Goal: Browse casually

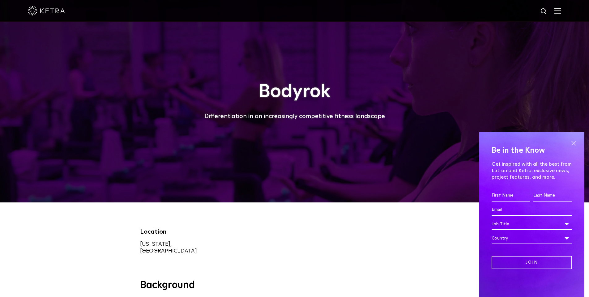
click at [571, 143] on span at bounding box center [573, 143] width 9 height 9
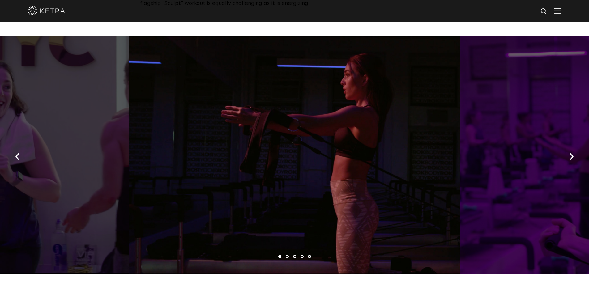
scroll to position [278, 0]
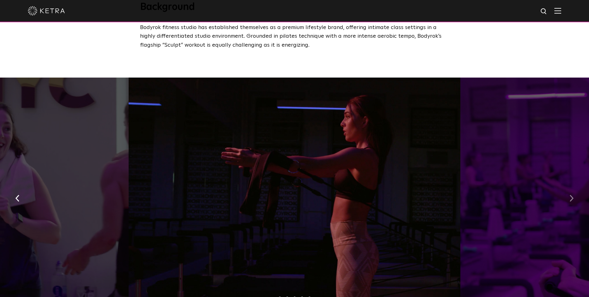
click at [573, 195] on img "button" at bounding box center [572, 198] width 4 height 7
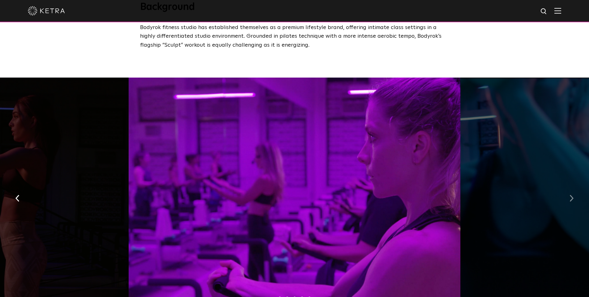
click at [574, 194] on button "button" at bounding box center [571, 197] width 13 height 21
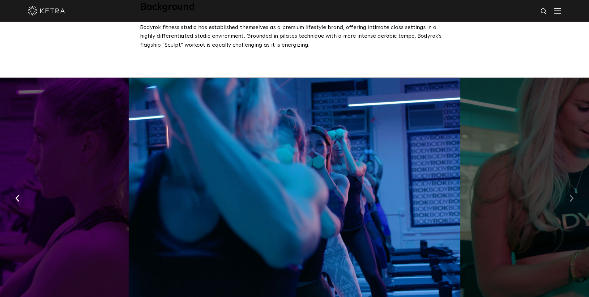
click at [574, 194] on button "button" at bounding box center [571, 197] width 13 height 21
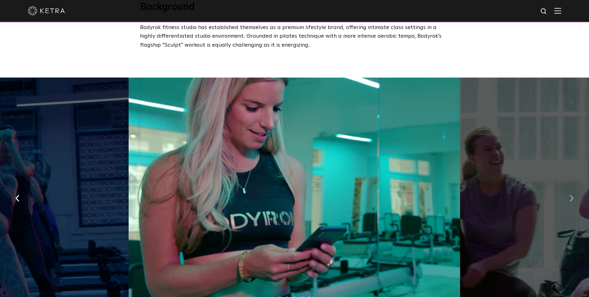
click at [574, 194] on button "button" at bounding box center [571, 197] width 13 height 21
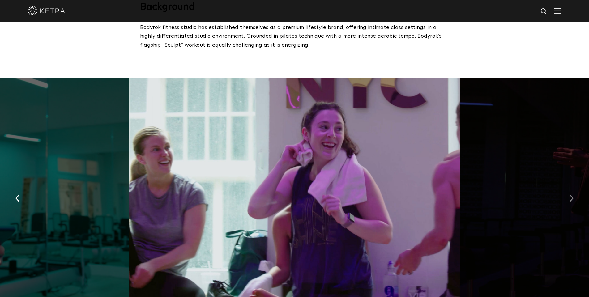
click at [574, 194] on button "button" at bounding box center [571, 197] width 13 height 21
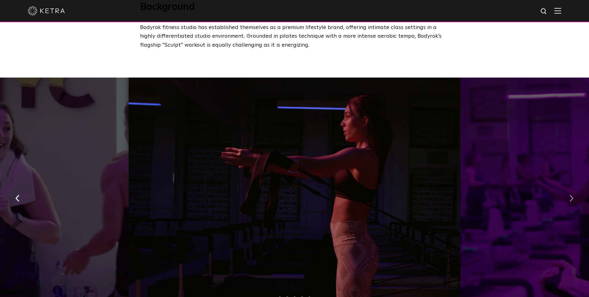
click at [574, 194] on button "button" at bounding box center [571, 197] width 13 height 21
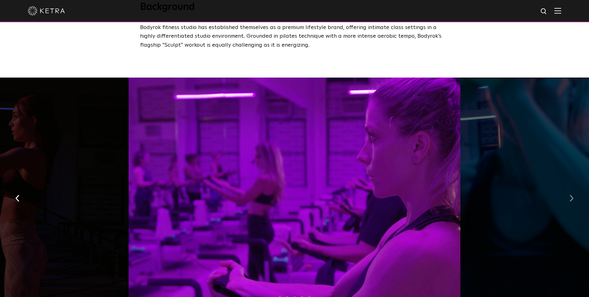
click at [574, 194] on button "button" at bounding box center [571, 197] width 13 height 21
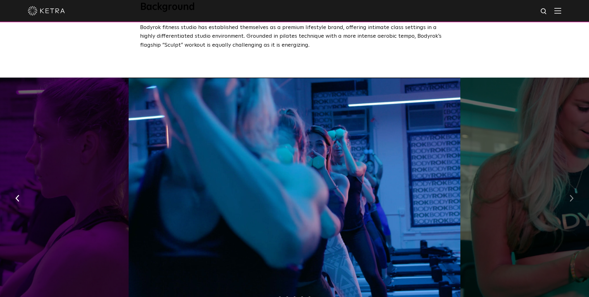
click at [574, 194] on button "button" at bounding box center [571, 197] width 13 height 21
